Goal: Task Accomplishment & Management: Manage account settings

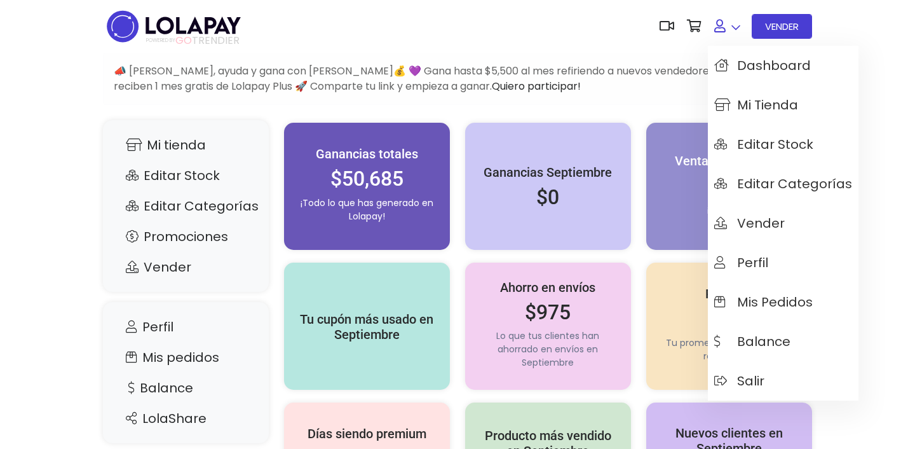
click at [740, 27] on link at bounding box center [727, 26] width 39 height 39
click at [727, 306] on span "Mis pedidos" at bounding box center [764, 302] width 99 height 14
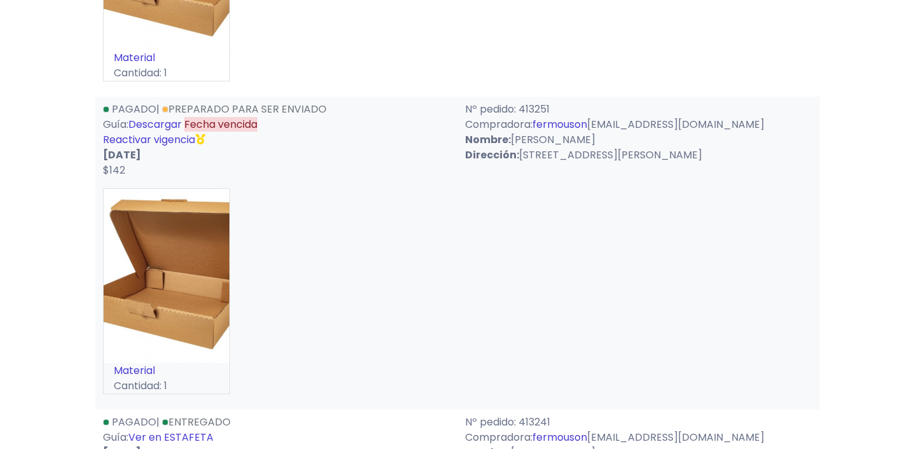
scroll to position [1654, 0]
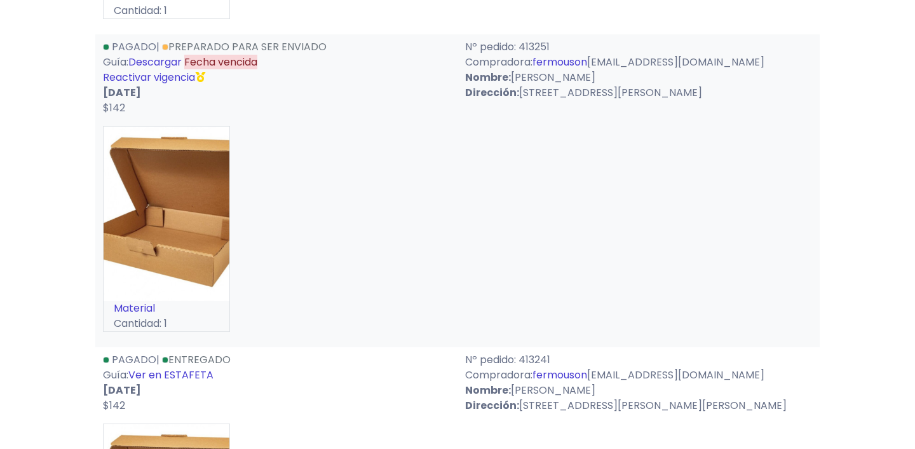
click at [164, 80] on link "Reactivar vigencia" at bounding box center [149, 77] width 92 height 15
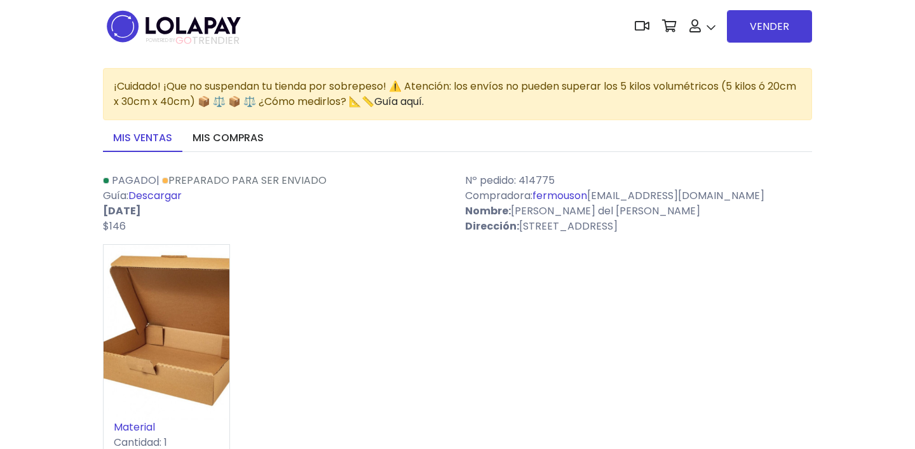
scroll to position [1654, 0]
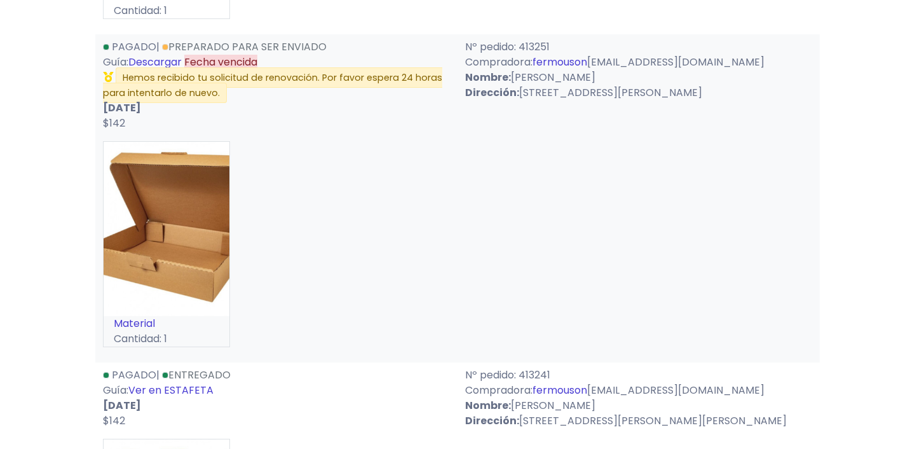
click at [450, 310] on div "Material Cantidad: 1" at bounding box center [457, 249] width 709 height 217
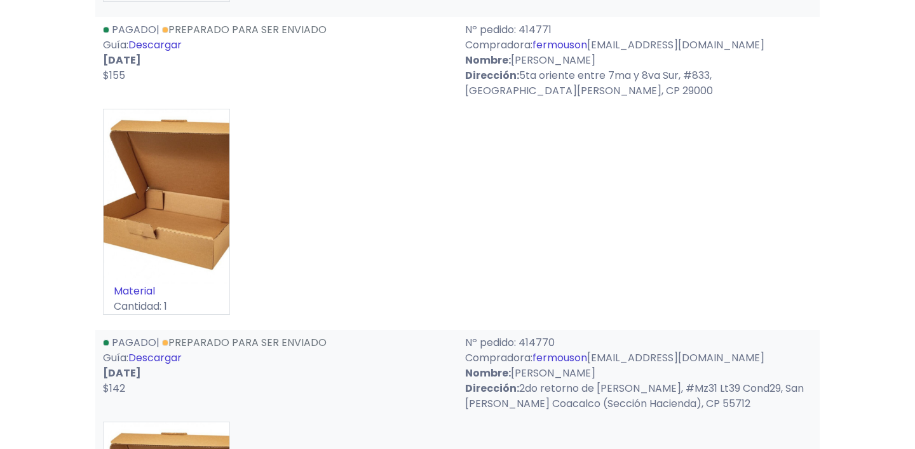
scroll to position [739, 0]
